Goal: Navigation & Orientation: Find specific page/section

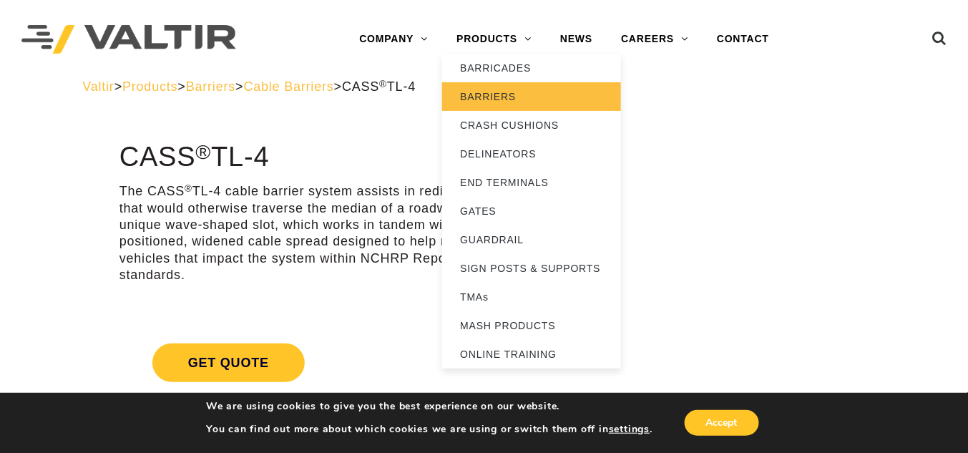
click at [488, 94] on link "BARRIERS" at bounding box center [531, 96] width 179 height 29
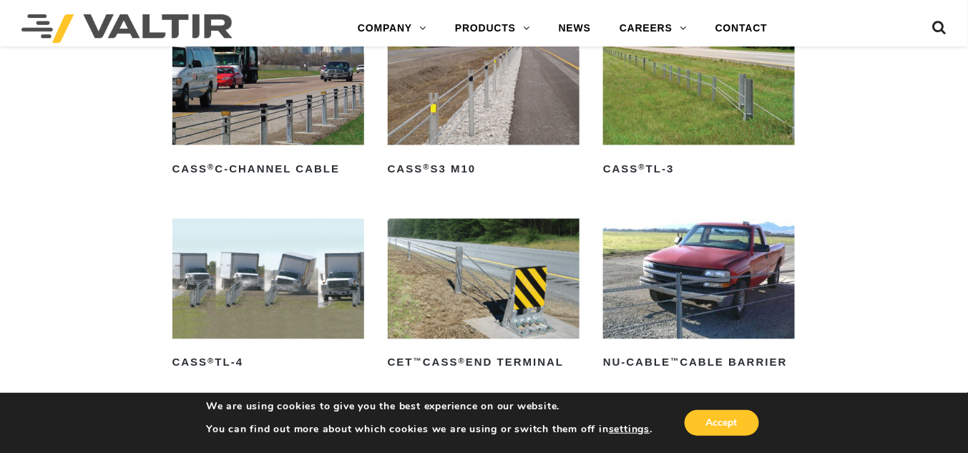
scroll to position [744, 0]
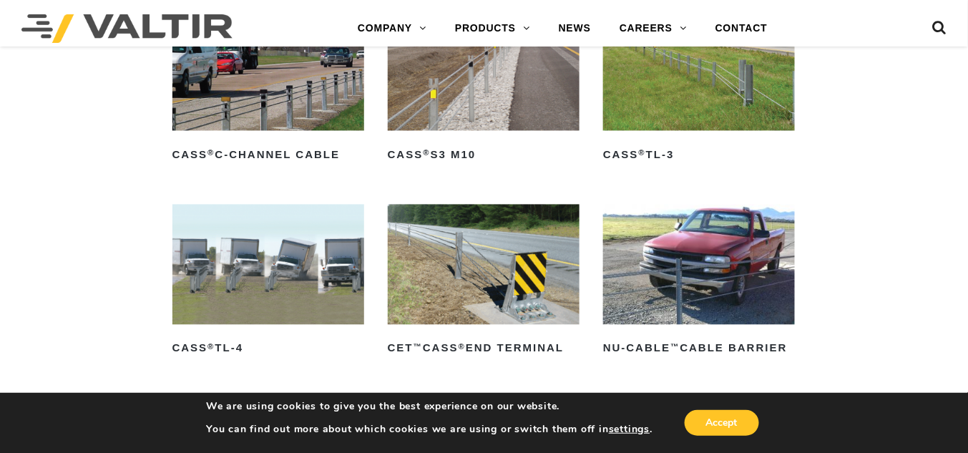
click at [265, 269] on img at bounding box center [268, 265] width 192 height 120
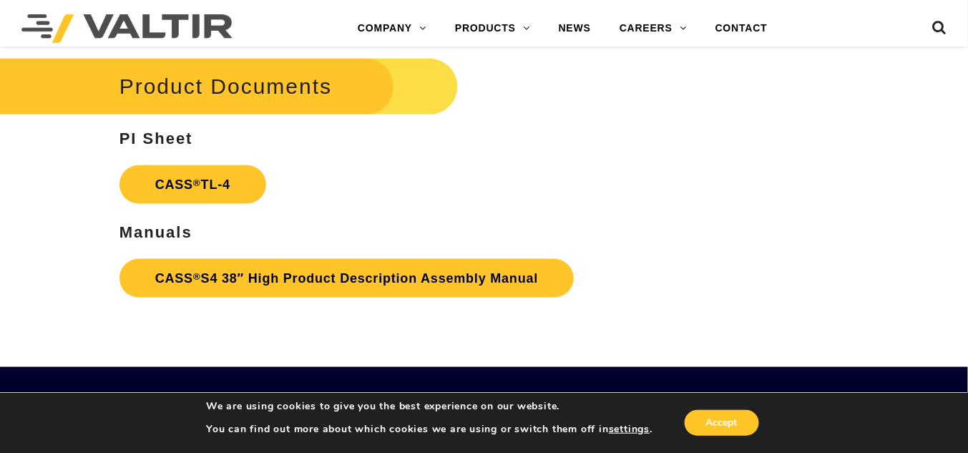
scroll to position [1873, 0]
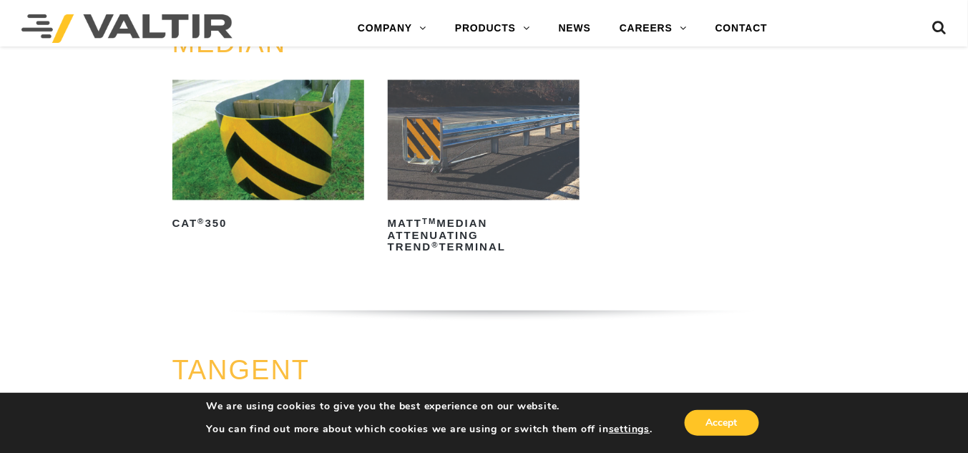
scroll to position [343, 0]
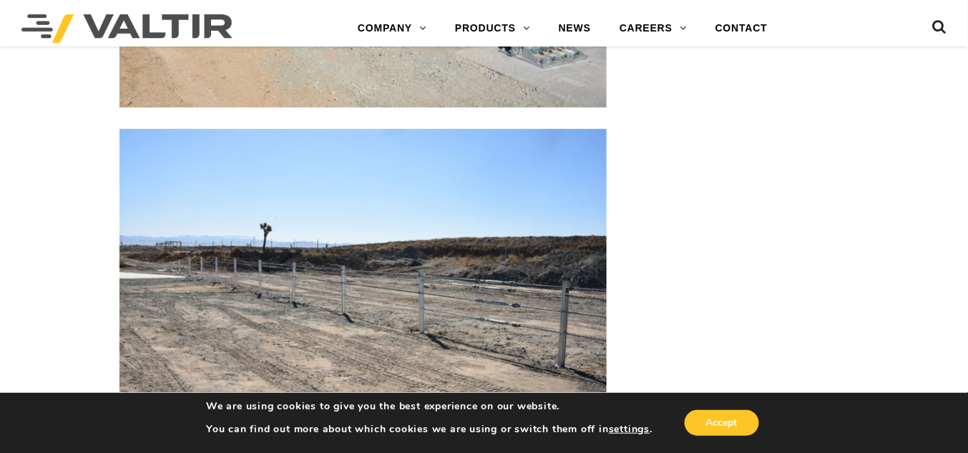
scroll to position [2721, 0]
